Goal: Task Accomplishment & Management: Complete application form

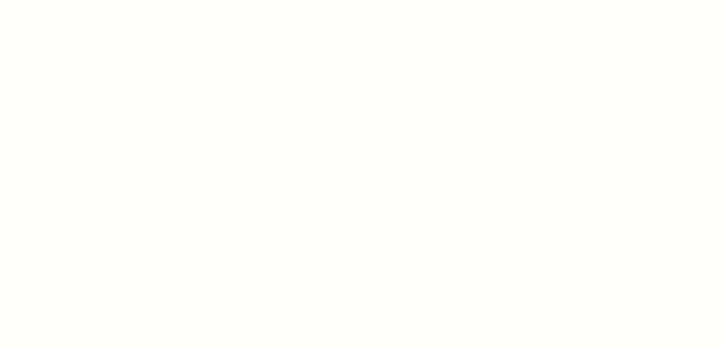
click at [328, 110] on div at bounding box center [361, 173] width 723 height 347
click at [483, 97] on div at bounding box center [361, 173] width 723 height 347
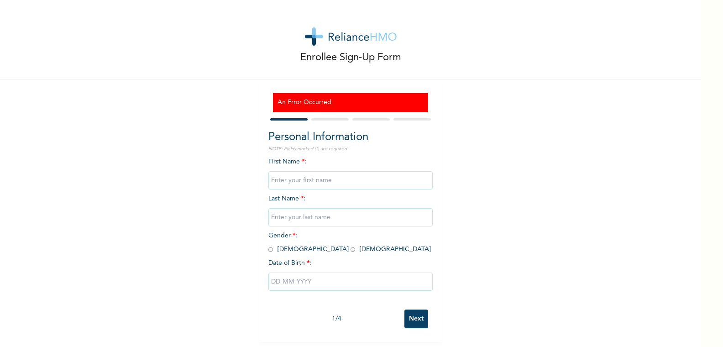
click at [287, 182] on input "text" at bounding box center [350, 180] width 164 height 18
type input "Eseagwu"
type input "[PERSON_NAME]"
click at [303, 184] on input "Eseagwu" at bounding box center [350, 180] width 164 height 18
click at [490, 159] on div "Enrollee Sign-Up Form An Error Occurred Personal Information NOTE: Fields marke…" at bounding box center [350, 171] width 701 height 342
